Goal: Transaction & Acquisition: Purchase product/service

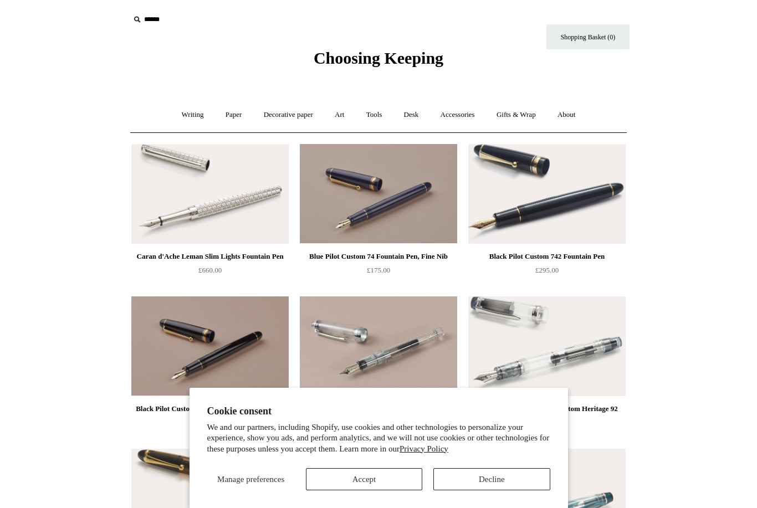
click at [369, 483] on button "Accept" at bounding box center [364, 480] width 116 height 22
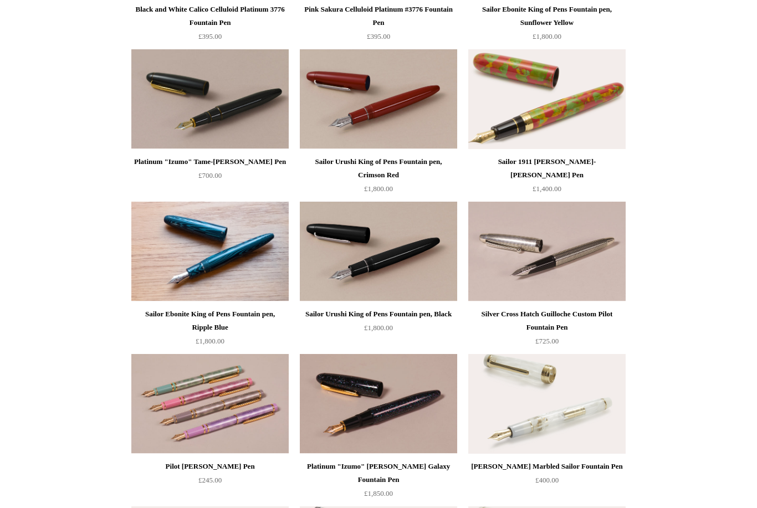
scroll to position [1002, 0]
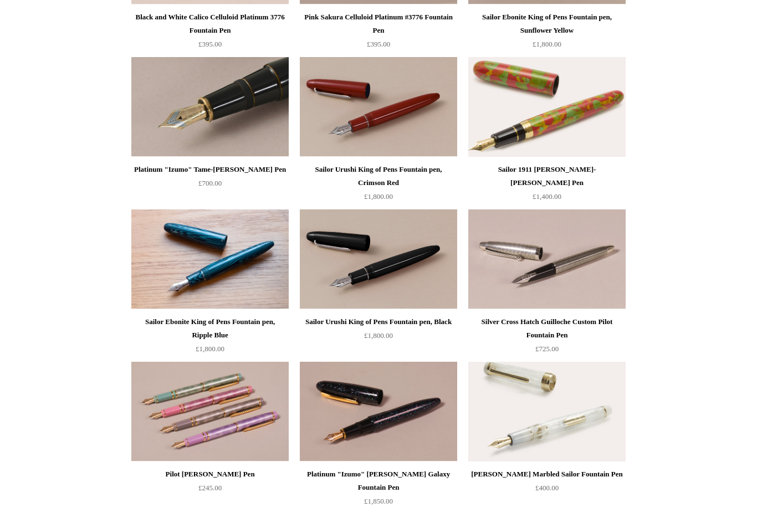
click at [217, 113] on img at bounding box center [209, 107] width 157 height 100
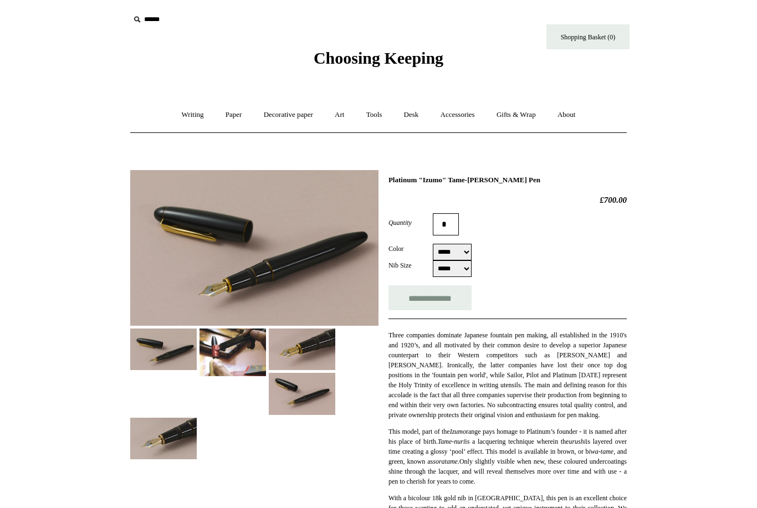
select select "*****"
select select "******"
click at [230, 366] on img at bounding box center [233, 353] width 67 height 48
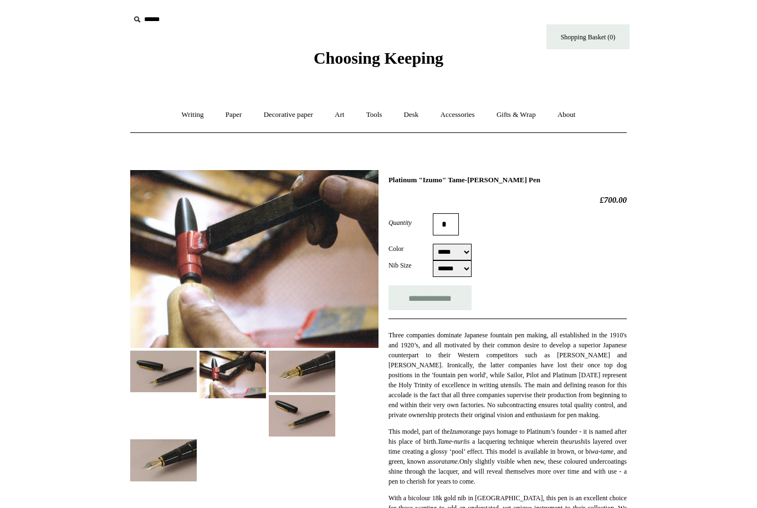
click at [309, 416] on img at bounding box center [302, 416] width 67 height 42
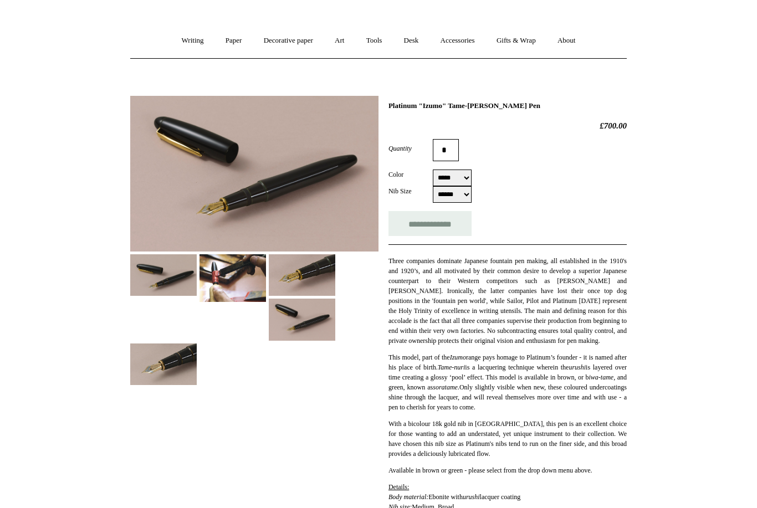
scroll to position [68, 0]
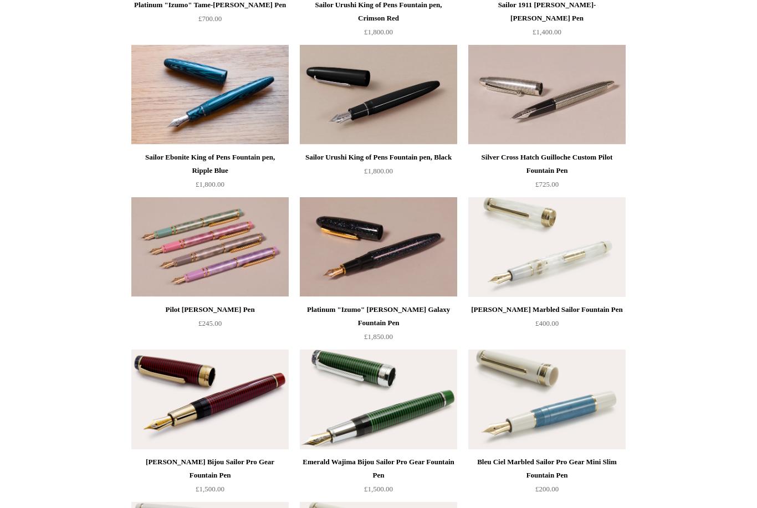
scroll to position [1147, 0]
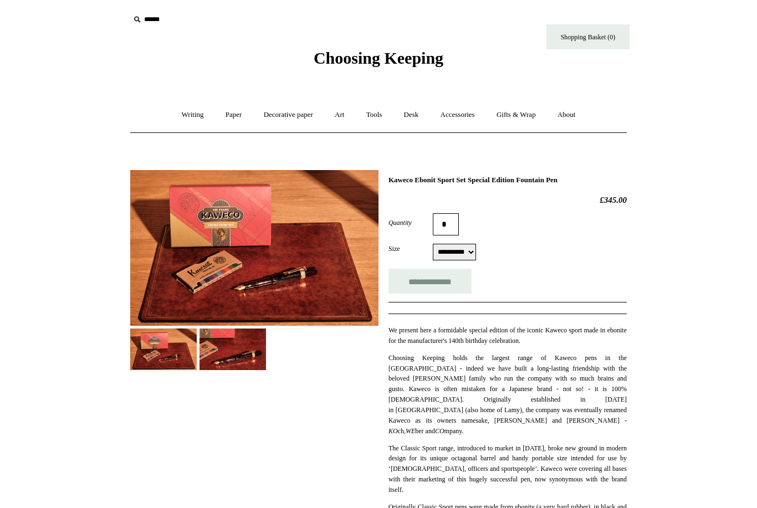
click at [226, 341] on img at bounding box center [233, 350] width 67 height 42
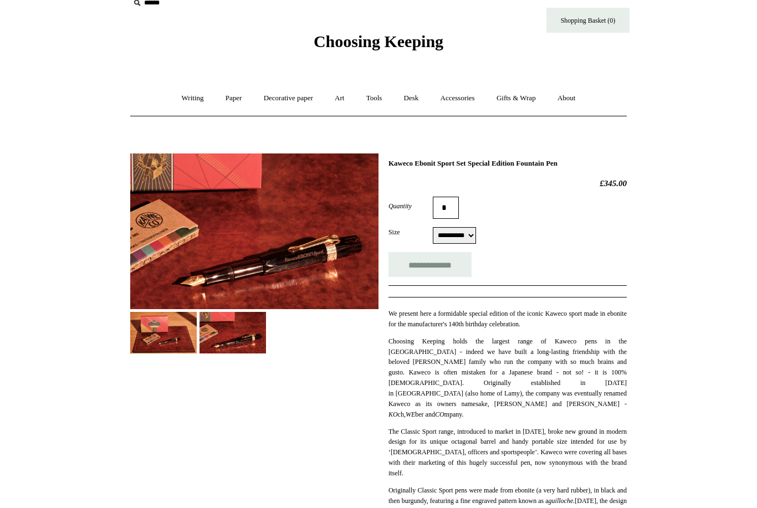
scroll to position [9, 0]
